Goal: Task Accomplishment & Management: Manage account settings

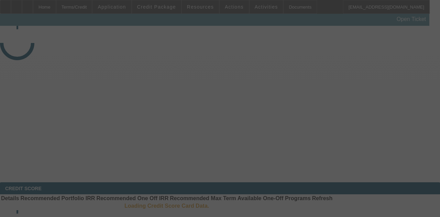
select select "3"
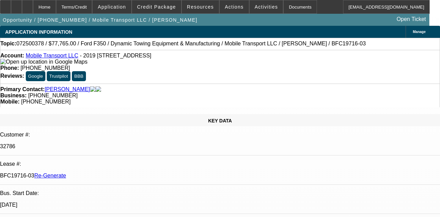
select select "0"
select select "2"
select select "0"
select select "6"
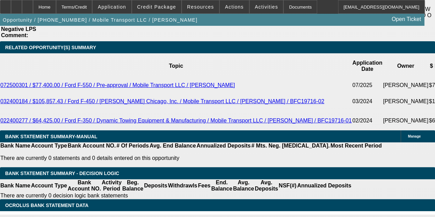
scroll to position [1251, 0]
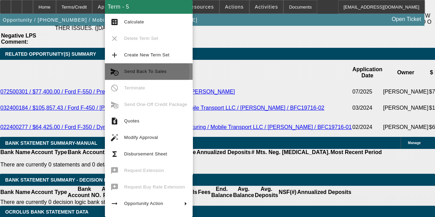
click at [134, 72] on span "Send Back To Sales" at bounding box center [145, 71] width 42 height 5
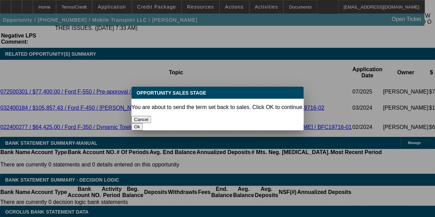
click at [143, 123] on button "Ok" at bounding box center [136, 126] width 11 height 7
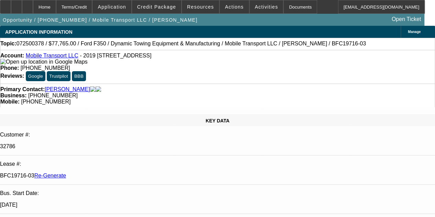
drag, startPoint x: 324, startPoint y: 111, endPoint x: 323, endPoint y: 107, distance: 4.2
type textarea "Nicholas - here is this deal back to be re-approved under correct dealer. Thank…"
click at [221, 31] on div "APPLICATION INFORMATION Manage" at bounding box center [217, 32] width 435 height 12
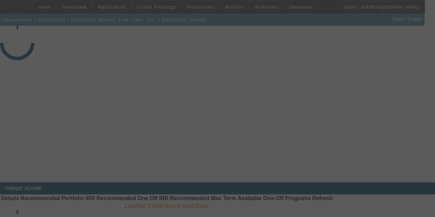
select select "3"
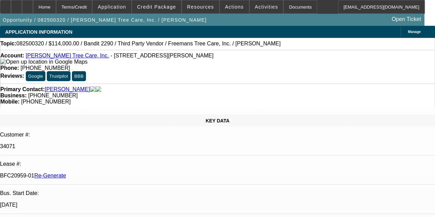
select select "0"
select select "1"
select select "6"
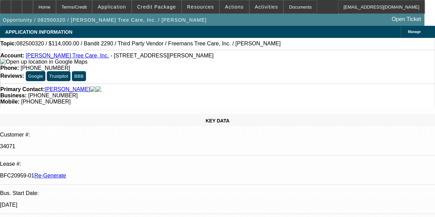
click at [8, 4] on div at bounding box center [5, 7] width 11 height 14
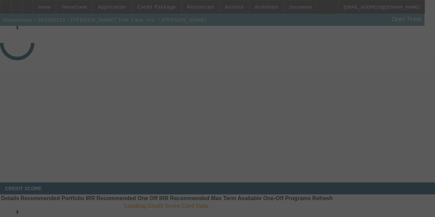
select select "3"
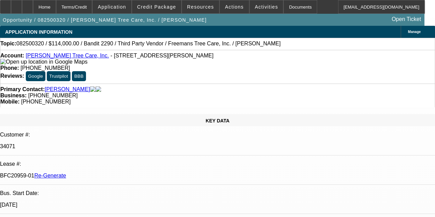
select select "0"
select select "6"
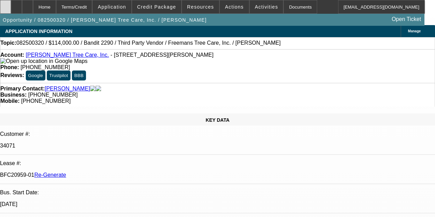
click at [10, 4] on div at bounding box center [5, 7] width 11 height 14
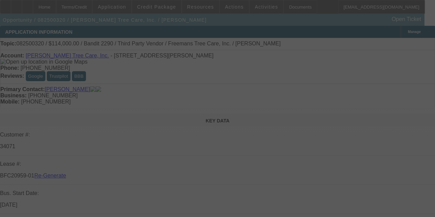
select select "3"
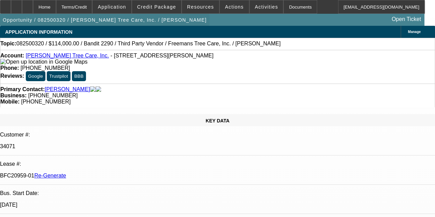
select select "0"
select select "6"
click at [6, 4] on icon at bounding box center [6, 4] width 0 height 0
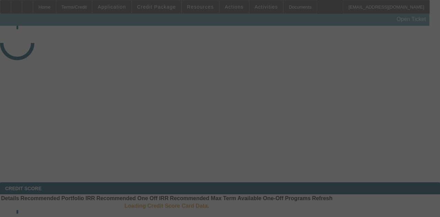
select select "3"
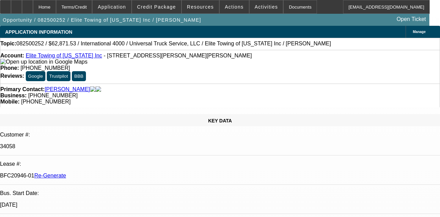
select select "0.1"
select select "0"
select select "6"
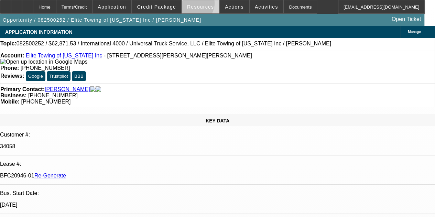
click at [194, 5] on span "Resources" at bounding box center [200, 7] width 27 height 6
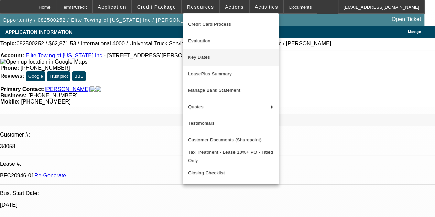
click at [197, 51] on button "Key Dates" at bounding box center [231, 57] width 96 height 17
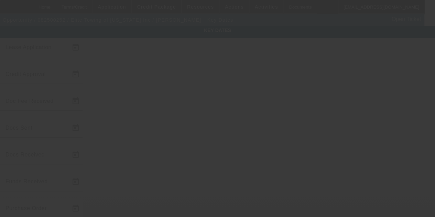
type input "8/11/2025"
type input "8/19/2025"
type input "8/20/2025"
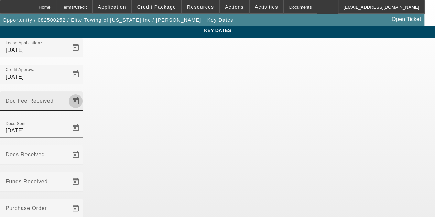
click at [84, 93] on span "Open calendar" at bounding box center [75, 101] width 17 height 17
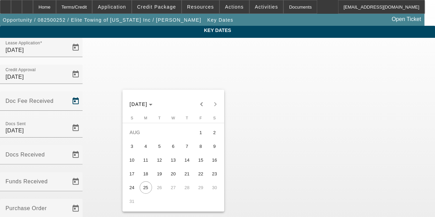
click at [169, 177] on span "20" at bounding box center [173, 174] width 12 height 12
type input "8/20/2025"
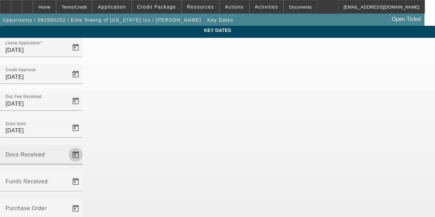
click at [84, 147] on span "Open calendar" at bounding box center [75, 155] width 17 height 17
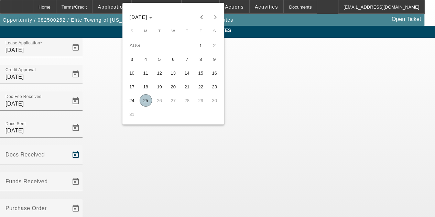
click at [145, 102] on span "25" at bounding box center [146, 100] width 12 height 12
type input "8/25/2025"
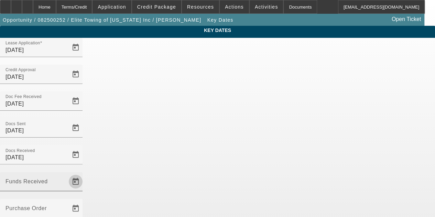
click at [84, 173] on span "Open calendar" at bounding box center [75, 181] width 17 height 17
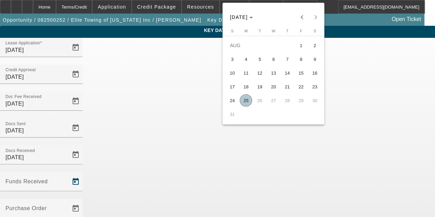
click at [246, 100] on span "25" at bounding box center [246, 100] width 12 height 12
type input "8/25/2025"
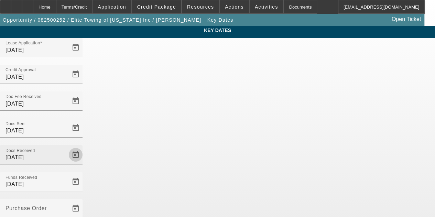
click at [84, 147] on span "Open calendar" at bounding box center [75, 155] width 17 height 17
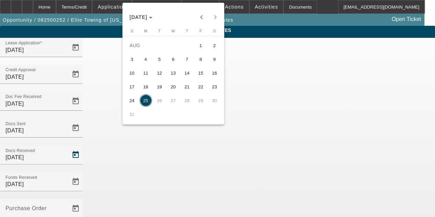
click at [190, 89] on span "21" at bounding box center [187, 87] width 12 height 12
type input "8/21/2025"
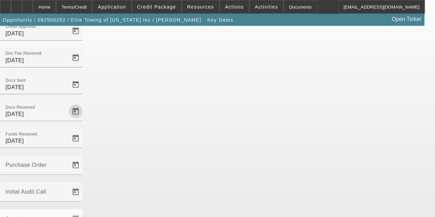
scroll to position [45, 0]
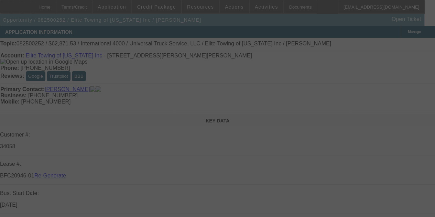
select select "3"
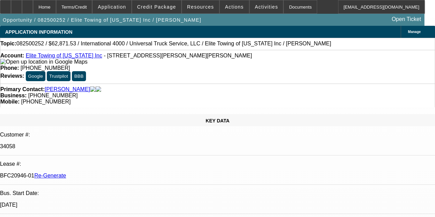
select select "0.1"
select select "0"
select select "6"
click at [284, 7] on div "Documents" at bounding box center [301, 7] width 34 height 14
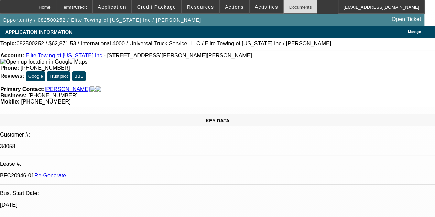
click at [284, 7] on div "Documents" at bounding box center [301, 7] width 34 height 14
click at [255, 7] on span "Activities" at bounding box center [266, 7] width 23 height 6
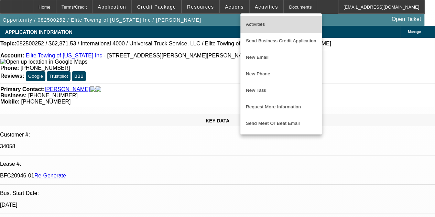
click at [252, 21] on span "Activities" at bounding box center [281, 24] width 71 height 8
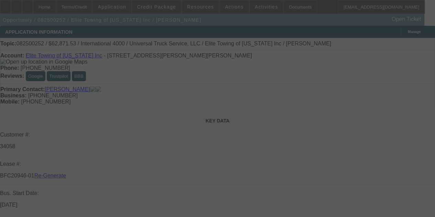
select select "3"
drag, startPoint x: 311, startPoint y: 53, endPoint x: 312, endPoint y: 57, distance: 4.9
click at [312, 57] on div at bounding box center [217, 108] width 435 height 217
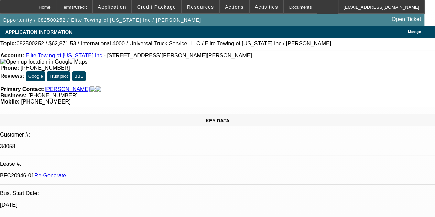
select select "0.1"
select select "0"
select select "1"
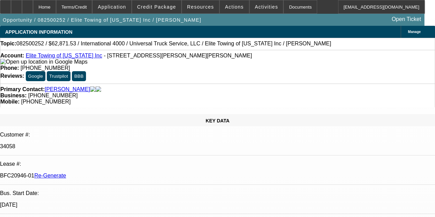
select select "6"
click at [250, 3] on span at bounding box center [267, 7] width 34 height 17
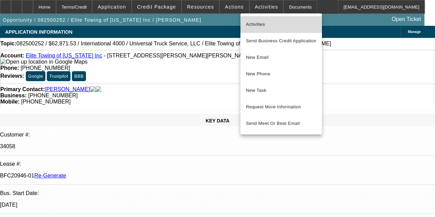
click at [252, 22] on span "Activities" at bounding box center [281, 24] width 71 height 8
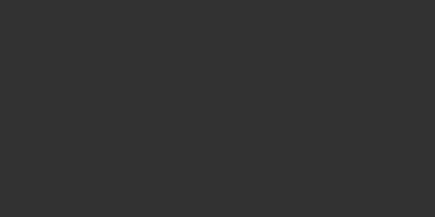
select select "3"
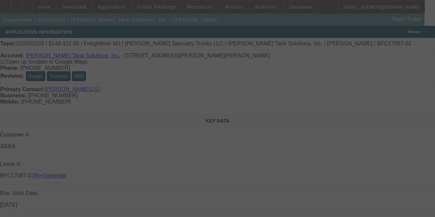
select select "0"
select select "2"
select select "0"
select select "6"
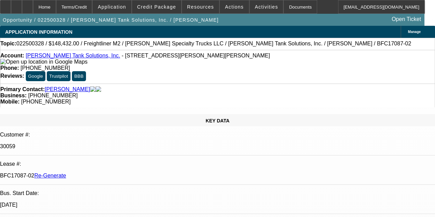
click at [204, 34] on div "APPLICATION INFORMATION Manage" at bounding box center [217, 32] width 435 height 12
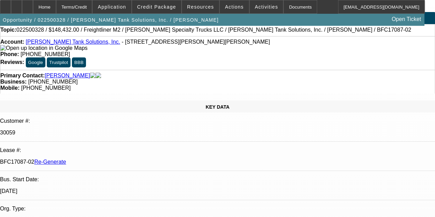
scroll to position [3, 0]
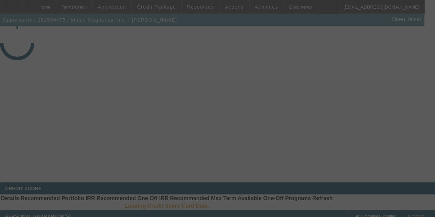
select select "4"
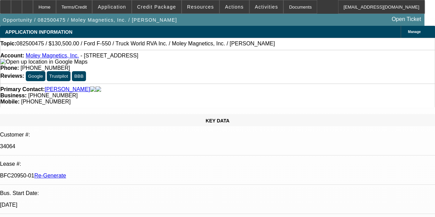
select select "0.1"
select select "0"
select select "6"
click at [33, 4] on div at bounding box center [27, 7] width 11 height 14
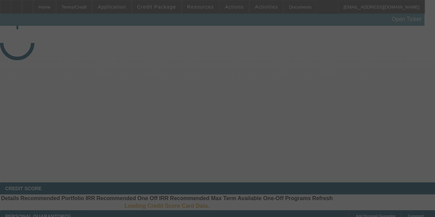
select select "4"
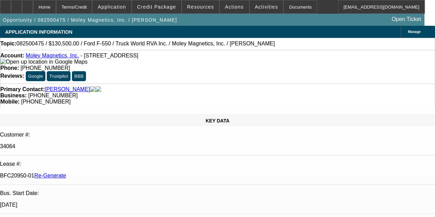
select select "0.1"
select select "0"
select select "6"
click at [33, 4] on div at bounding box center [27, 7] width 11 height 14
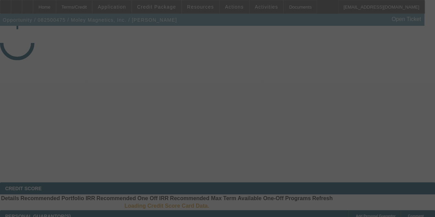
select select "4"
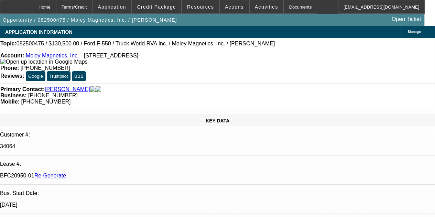
select select "0.1"
select select "0"
select select "1"
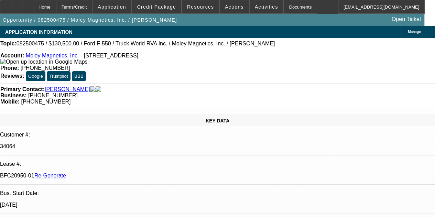
select select "6"
click at [296, 4] on div "Documents" at bounding box center [301, 7] width 34 height 14
